Goal: Book appointment/travel/reservation

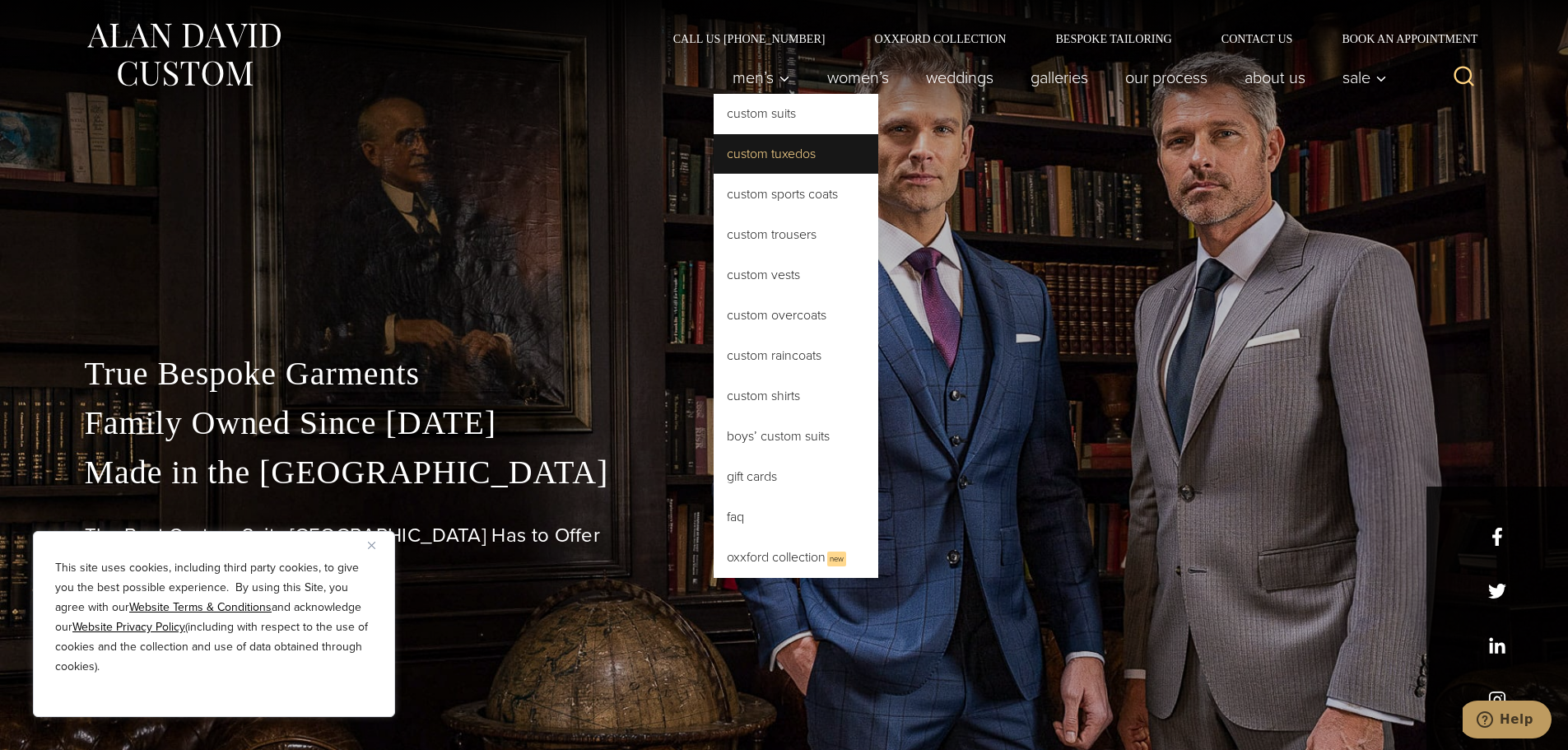
click at [772, 160] on link "Custom Tuxedos" at bounding box center [796, 153] width 165 height 39
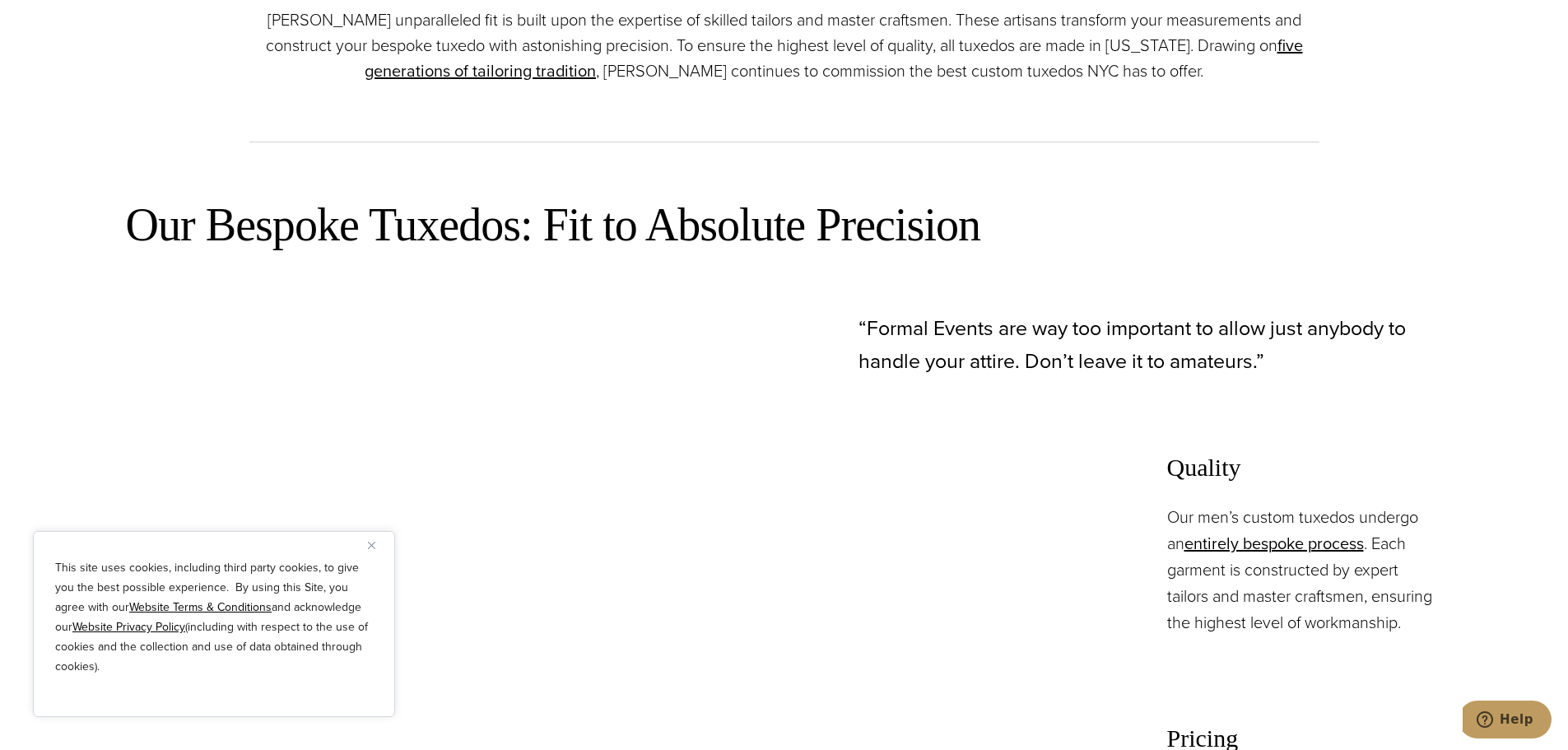
scroll to position [988, 0]
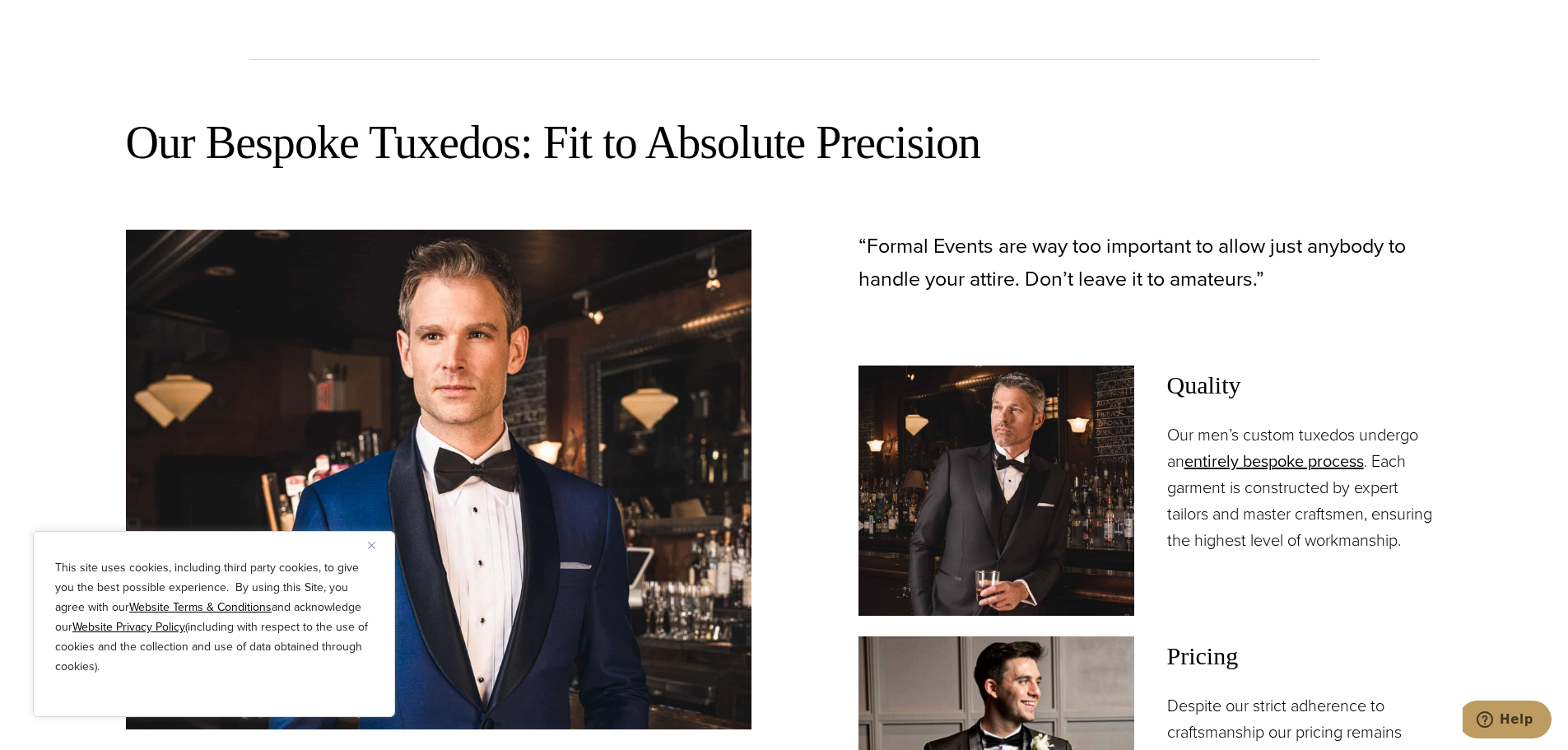
click at [370, 545] on img "Close" at bounding box center [372, 546] width 8 height 8
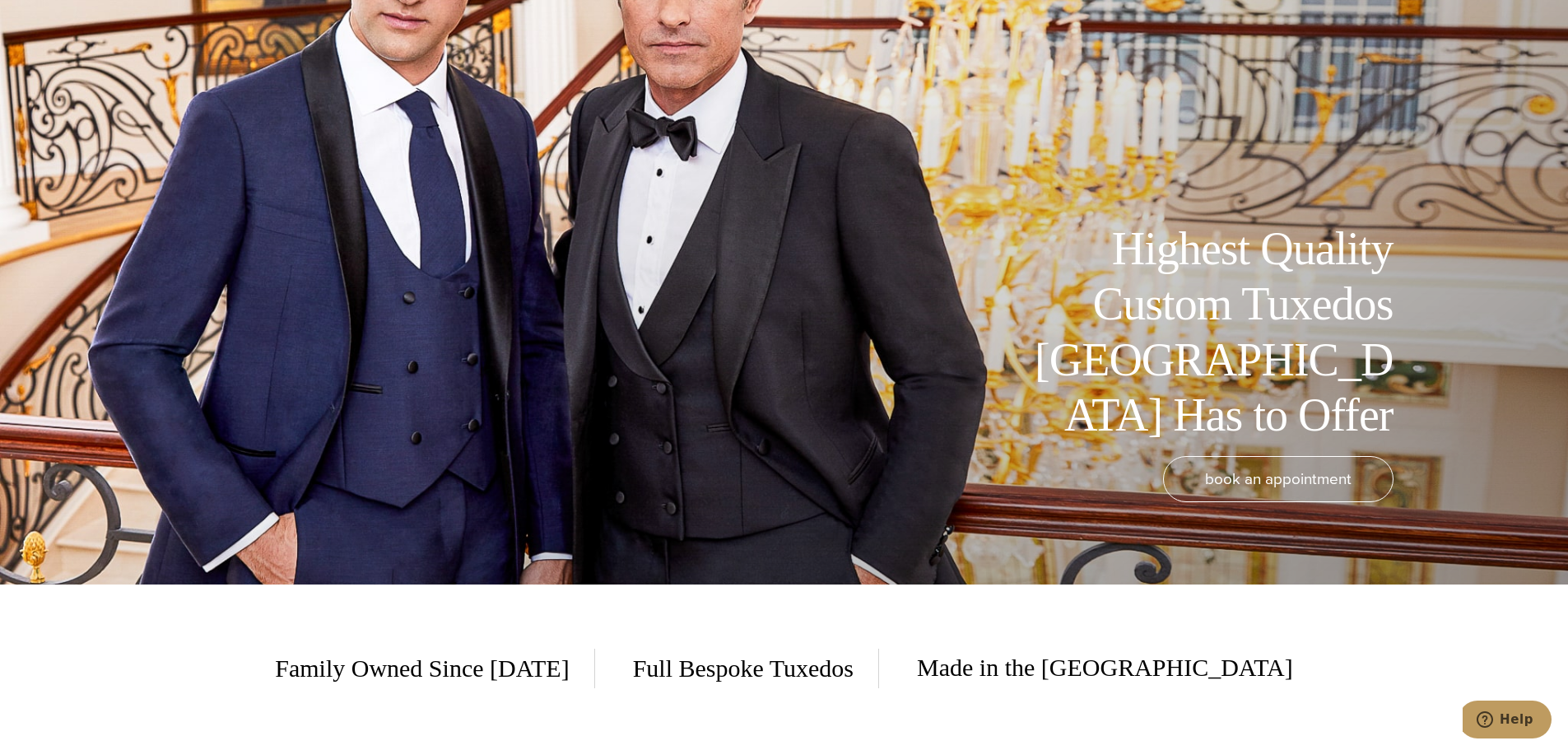
scroll to position [165, 0]
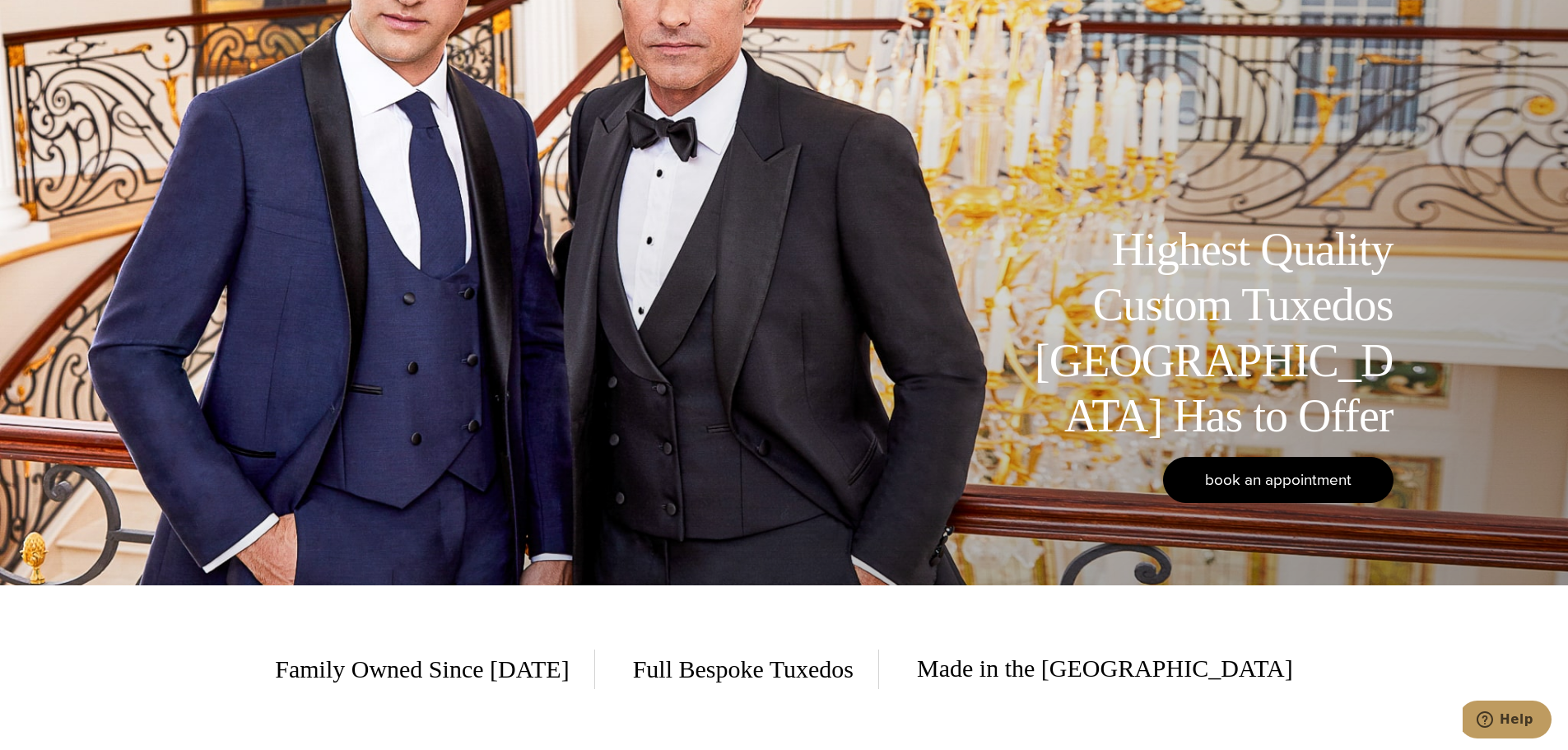
click at [1244, 480] on span "book an appointment" at bounding box center [1277, 479] width 147 height 24
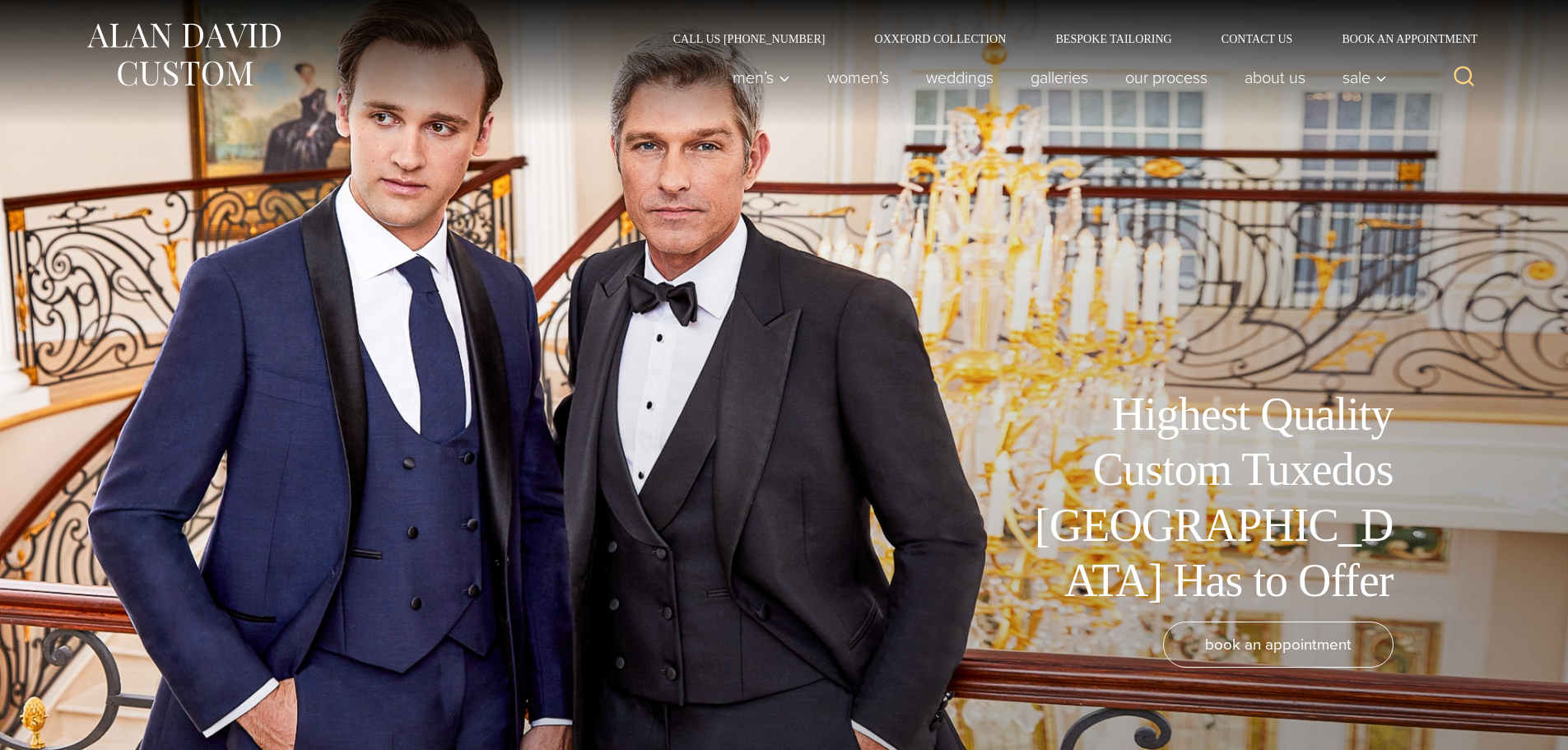
scroll to position [165, 0]
